Goal: Information Seeking & Learning: Learn about a topic

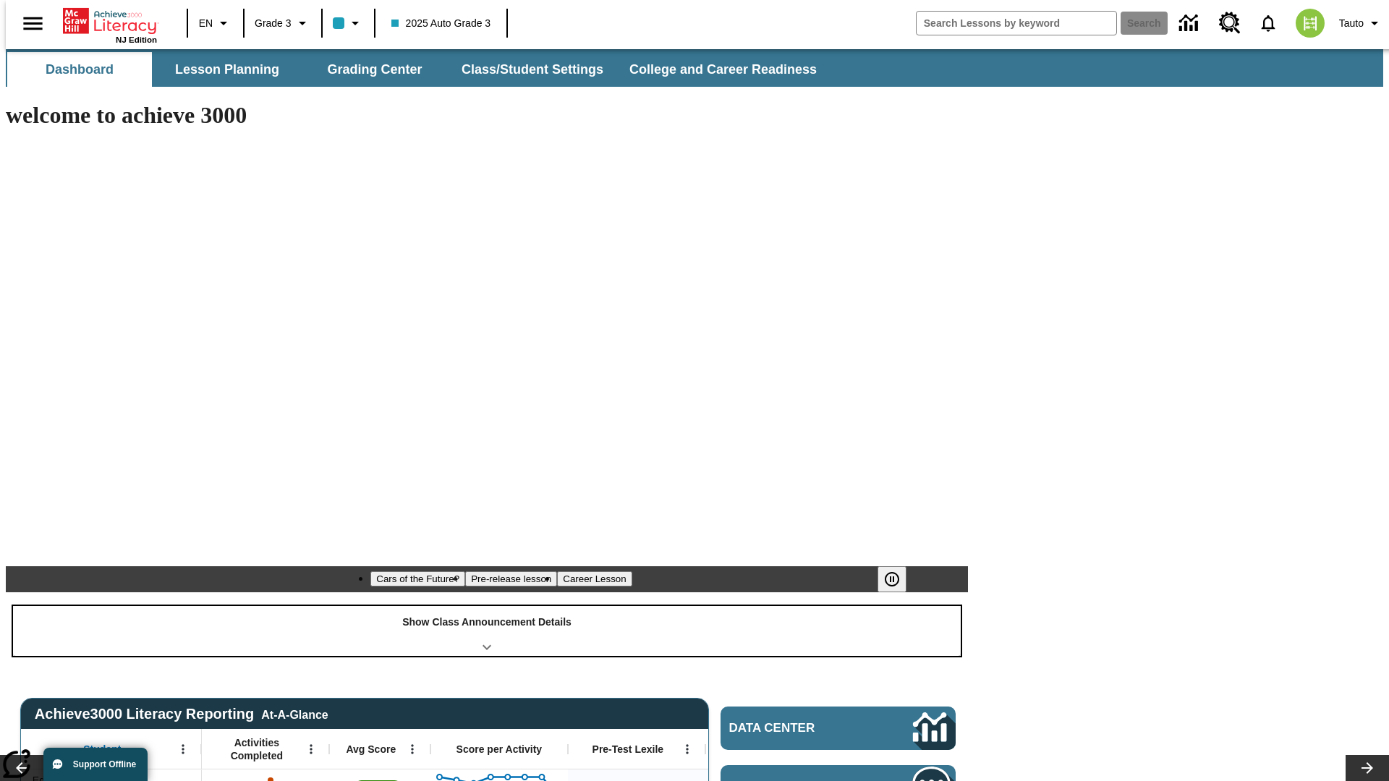
click at [487, 606] on div "Show Class Announcement Details" at bounding box center [487, 631] width 948 height 50
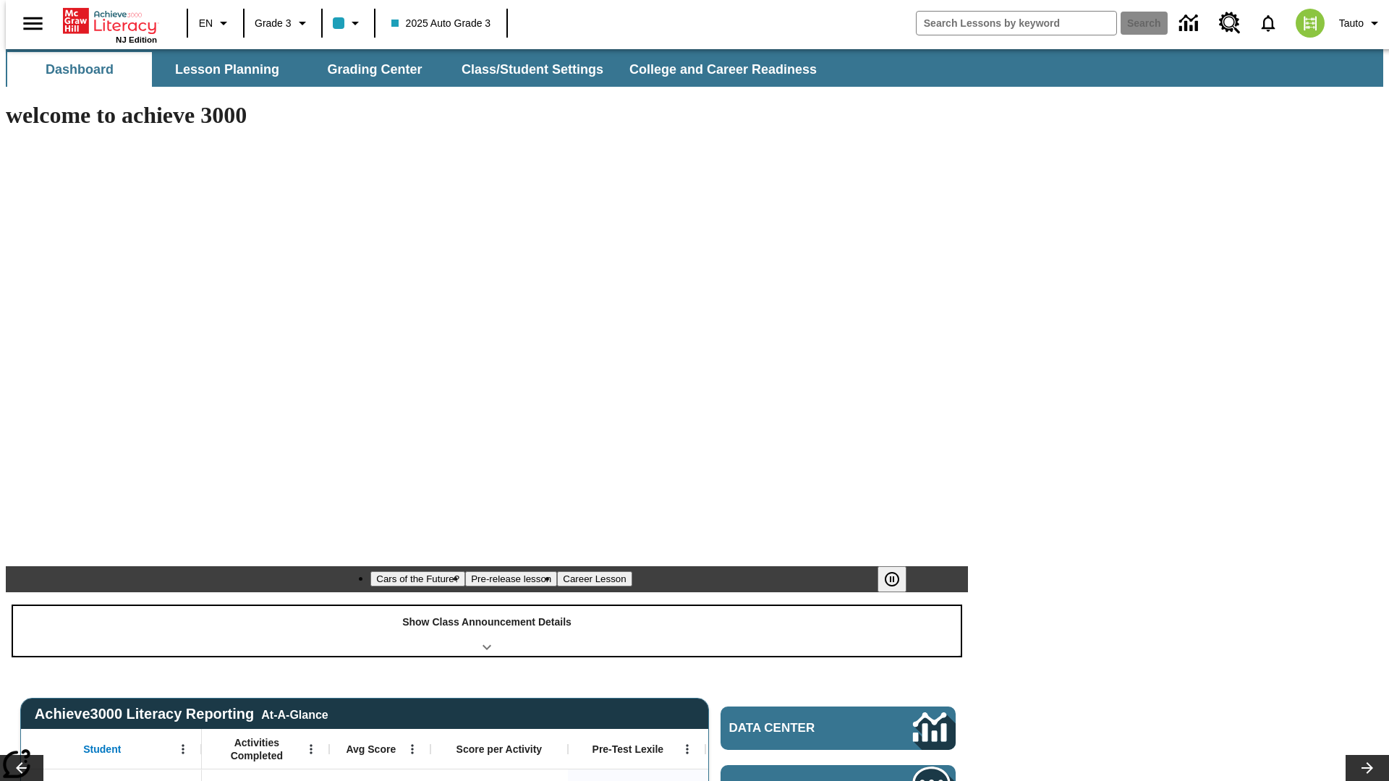
click at [487, 606] on div "Show Class Announcement Details" at bounding box center [487, 631] width 948 height 50
